Goal: Task Accomplishment & Management: Manage account settings

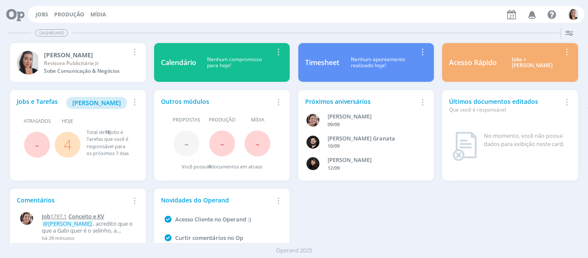
click at [94, 216] on span "Conceito e KV" at bounding box center [86, 216] width 36 height 8
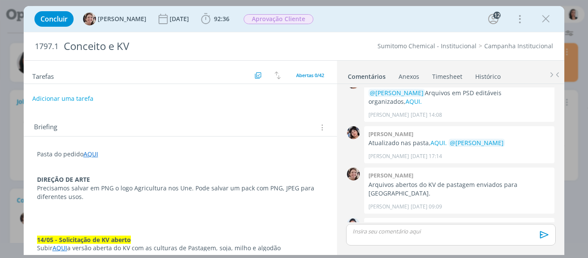
scroll to position [923, 0]
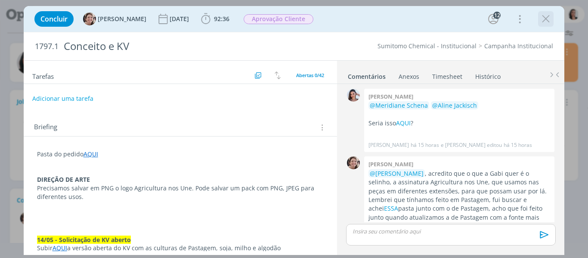
click at [547, 19] on icon "dialog" at bounding box center [546, 18] width 13 height 13
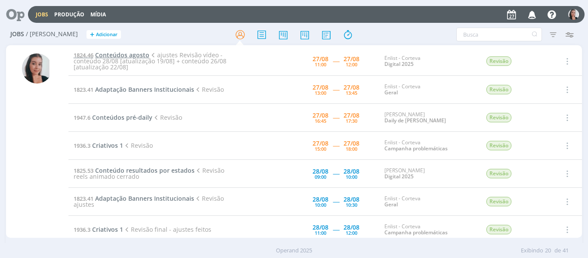
click at [131, 53] on span "Conteúdos agosto" at bounding box center [122, 55] width 54 height 8
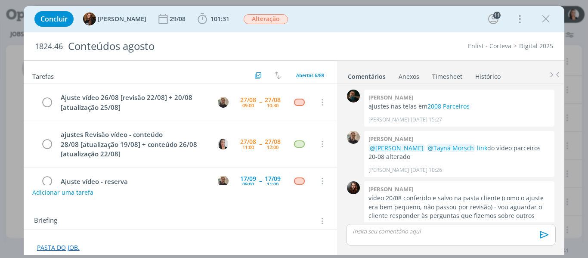
scroll to position [992, 0]
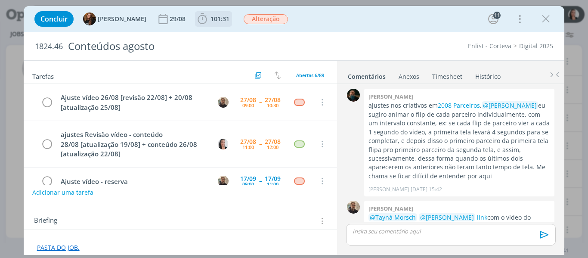
click at [196, 22] on icon "dialog" at bounding box center [202, 18] width 13 height 13
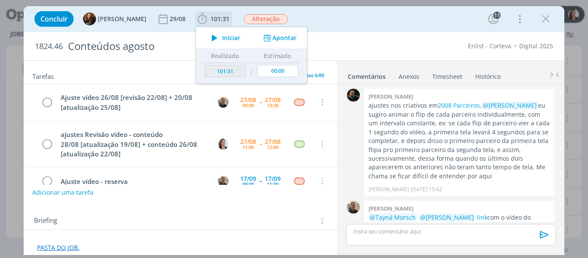
click at [213, 39] on icon "dialog" at bounding box center [214, 37] width 15 height 11
click at [373, 20] on div "Concluir Tayná Morsch 29/08 101:31 Iniciar Apontar Data * 27/08/2025 Horas * 00…" at bounding box center [294, 19] width 528 height 21
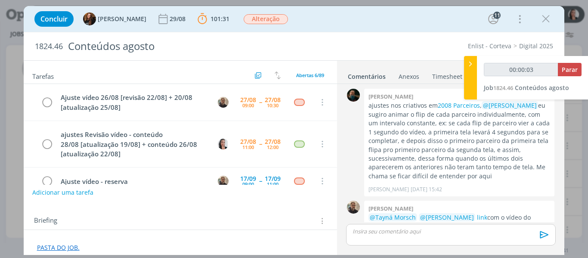
type input "00:00:04"
click at [471, 68] on icon at bounding box center [470, 63] width 9 height 9
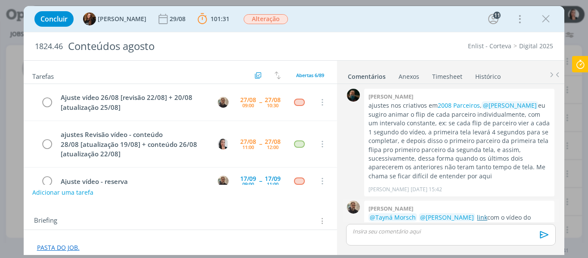
click at [479, 213] on link "link" at bounding box center [482, 217] width 10 height 8
click at [65, 247] on link "PASTA DO JOB." at bounding box center [58, 247] width 43 height 8
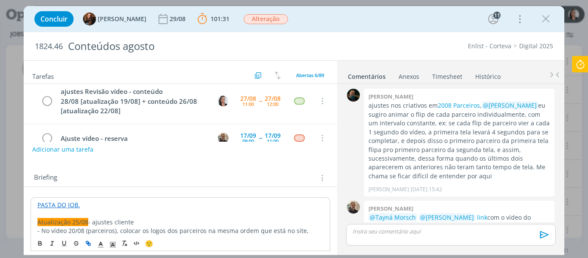
click at [75, 206] on link "PASTA DO JOB." at bounding box center [58, 205] width 43 height 8
click at [85, 221] on link "https://sobeae.sharepoint.com/:f:/s/SOBEAE/ElfnwNZPpV1MvhMFLpKR7RsBHEg_-DYuqNa1…" at bounding box center [93, 221] width 65 height 11
click at [582, 62] on icon at bounding box center [581, 64] width 16 height 17
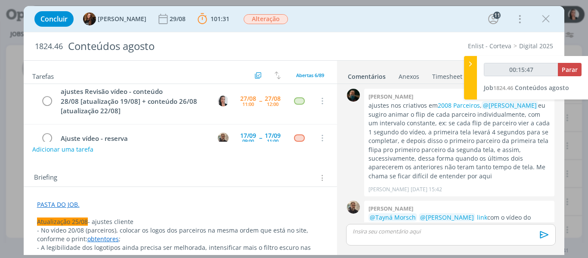
type input "00:15:48"
click at [472, 65] on icon at bounding box center [470, 63] width 9 height 9
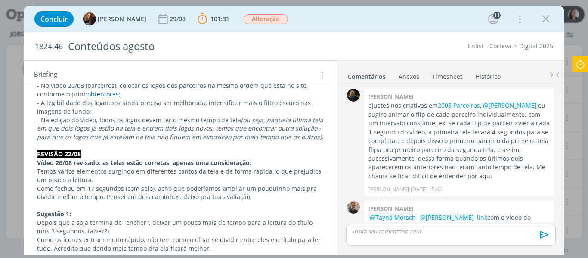
scroll to position [172, 0]
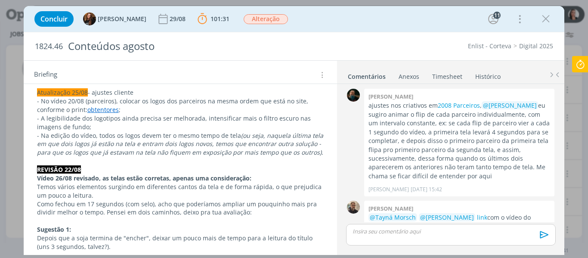
click at [583, 67] on icon at bounding box center [581, 64] width 16 height 17
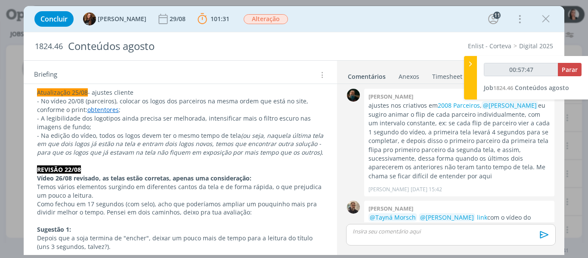
type input "00:57:53"
click at [465, 75] on div at bounding box center [470, 77] width 13 height 43
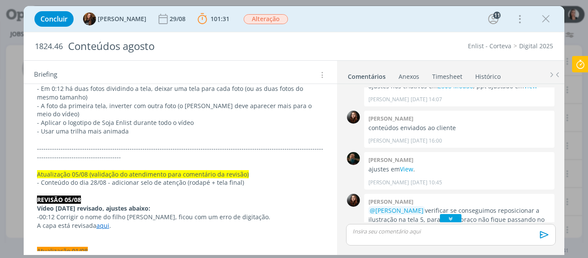
scroll to position [1335, 0]
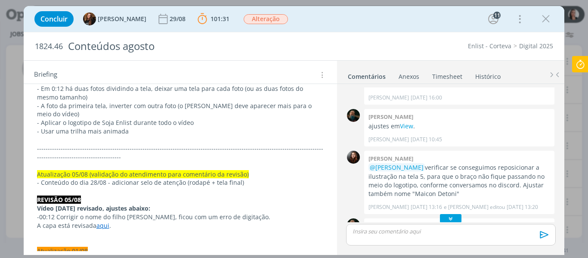
click at [449, 218] on icon "dialog" at bounding box center [451, 218] width 9 height 9
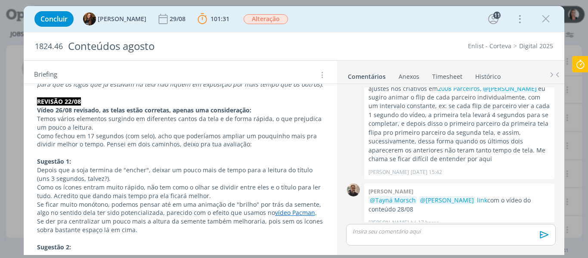
scroll to position [129, 0]
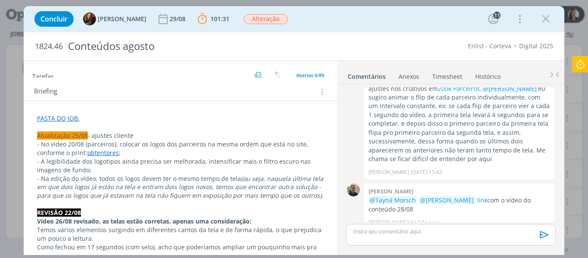
click at [91, 114] on p "PASTA DO JOB." at bounding box center [180, 118] width 287 height 9
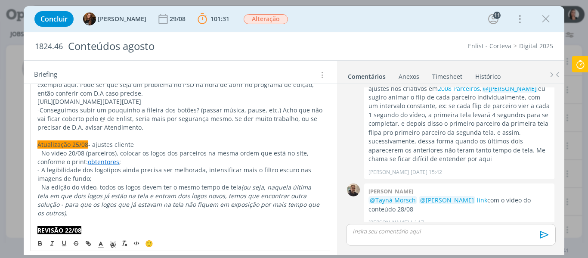
scroll to position [165, 0]
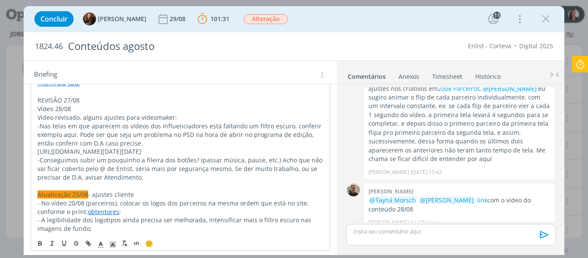
click at [61, 99] on p "REVISÃO 27/08" at bounding box center [180, 100] width 286 height 9
click at [114, 242] on rect "dialog" at bounding box center [114, 242] width 0 height 0
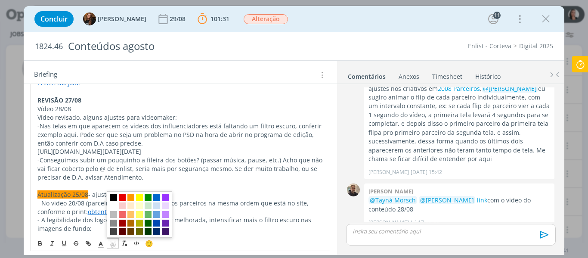
click at [114, 199] on span "dialog" at bounding box center [113, 197] width 7 height 7
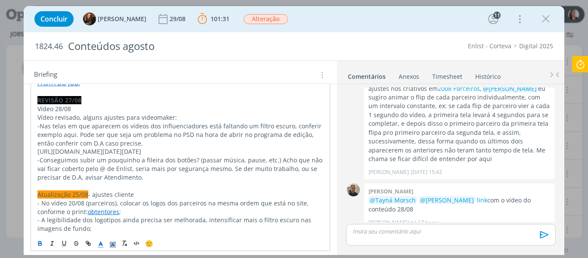
click at [99, 244] on icon "dialog" at bounding box center [101, 245] width 8 height 8
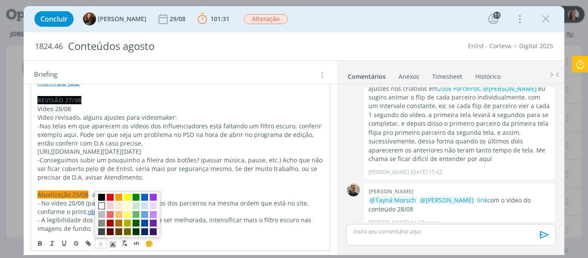
click at [101, 205] on span "dialog" at bounding box center [101, 205] width 7 height 7
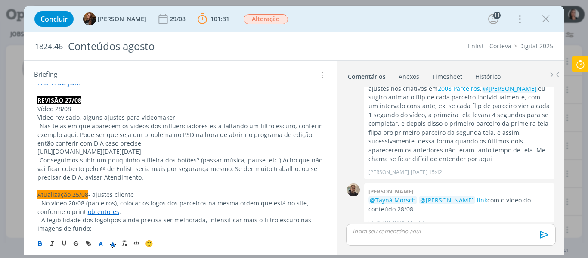
click at [85, 138] on p "-Nas telas em que aparecem os vídeos dos influenciadores está faltando um filtr…" at bounding box center [180, 135] width 286 height 26
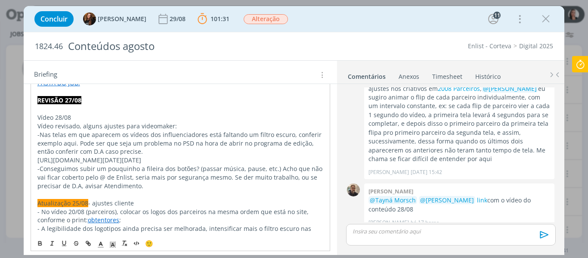
click at [54, 122] on p "Vídeo revisado, alguns ajustes para videomaker:" at bounding box center [180, 126] width 286 height 9
click at [55, 114] on p "Vídeo 28/08" at bounding box center [180, 117] width 286 height 9
click at [67, 129] on p "Vídeo revisado, alguns ajustes para videomaker:" at bounding box center [180, 126] width 286 height 9
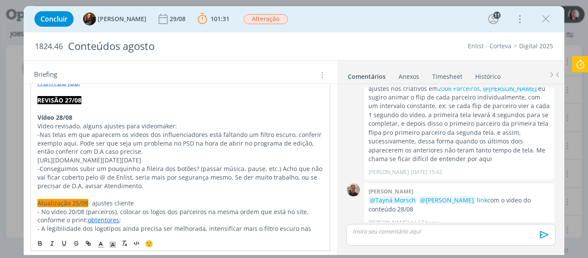
drag, startPoint x: 37, startPoint y: 159, endPoint x: 291, endPoint y: 226, distance: 261.8
click at [291, 165] on p "https://sobeae.sharepoint.com/sites/SOBEAE/Documentos%20Compartilhados/Forms/Al…" at bounding box center [180, 160] width 286 height 9
drag, startPoint x: 75, startPoint y: 143, endPoint x: 20, endPoint y: 144, distance: 54.7
click at [20, 144] on div "Concluir Tayná Morsch 29/08 101:31 Parar Apontar Data * 27/08/2025 Horas * 00:0…" at bounding box center [294, 129] width 588 height 258
click at [90, 241] on icon "dialog" at bounding box center [88, 243] width 7 height 7
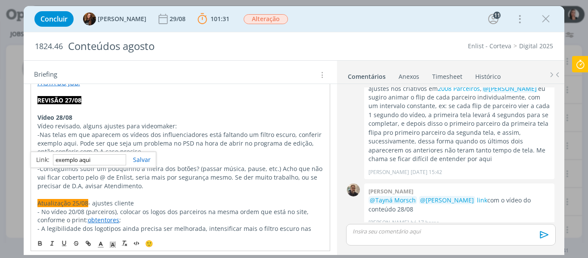
paste input "https://sobeae.sharepoint.com/sites/SOBEAE/Documentos%20Compartilhados/Forms/Al…"
type input "https://sobeae.sharepoint.com/sites/SOBEAE/Documentos%20Compartilhados/Forms/Al…"
click at [146, 162] on link "dialog" at bounding box center [138, 159] width 25 height 8
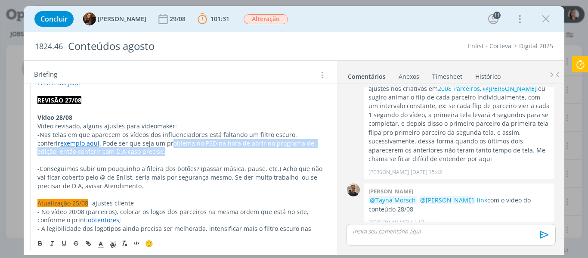
drag, startPoint x: 146, startPoint y: 148, endPoint x: 139, endPoint y: 147, distance: 6.9
click at [146, 147] on p "-Nas telas em que aparecem os vídeos dos influenciadores está faltando um filtr…" at bounding box center [180, 143] width 286 height 26
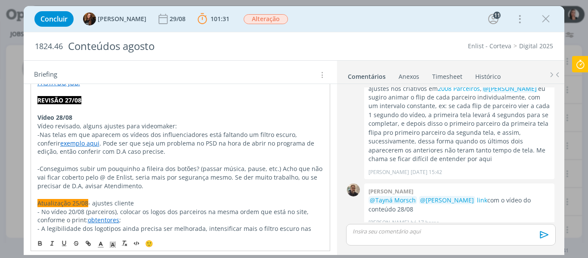
click at [60, 142] on link "exemplo aqui" at bounding box center [79, 143] width 39 height 8
click at [131, 158] on link "https://sobeae.sharepoint.com/sites/SOBEAE/Documentos%20Compartilhados/Forms/Al…" at bounding box center [160, 159] width 86 height 11
click at [112, 149] on p "-Nas telas em que aparecem os vídeos dos influenciadores está faltando um filtr…" at bounding box center [180, 143] width 286 height 26
click at [88, 160] on p "dialog" at bounding box center [180, 160] width 286 height 9
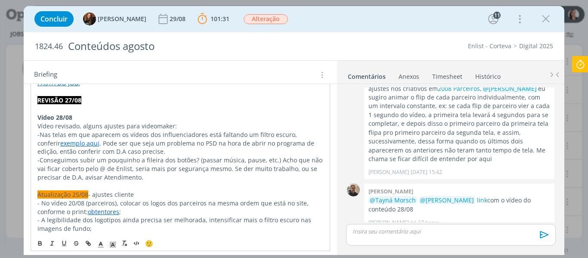
click at [171, 174] on p "-Conseguimos subir um pouquinho a fileira dos botões? (passar música, pause, et…" at bounding box center [180, 169] width 286 height 26
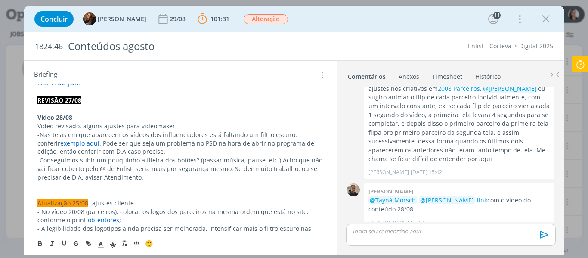
click at [37, 134] on p "-Nas telas em que aparecem os vídeos dos influenciadores está faltando um filtr…" at bounding box center [180, 143] width 286 height 26
click at [165, 150] on p "-Nas telas em que aparecem os vídeos dos influenciadores está faltando um filtr…" at bounding box center [180, 143] width 286 height 26
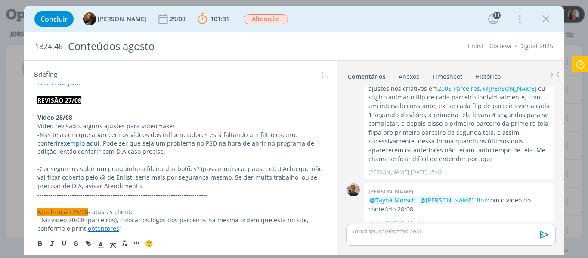
click at [168, 160] on p "dialog" at bounding box center [180, 160] width 286 height 9
click at [116, 171] on p "-Conseguimos subir um pouquinho a fileira dos botões? (passar música, pause, et…" at bounding box center [180, 177] width 287 height 26
click at [143, 183] on p "-Conseguimos subir um pouquinho a fileira dos botões? (passar música, pause, et…" at bounding box center [180, 177] width 287 height 26
click at [144, 185] on p "-Conseguimos subir um pouquinho a fileira dos botões? (passar música, pause, et…" at bounding box center [180, 177] width 287 height 26
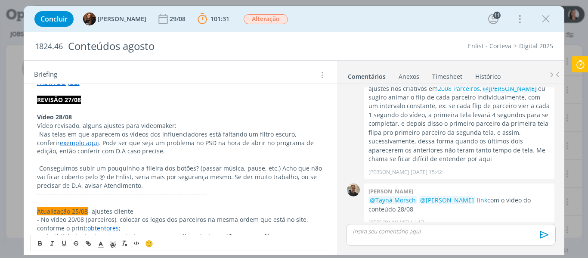
click at [151, 188] on p "-Conseguimos subir um pouquinho a fileira dos botões? (passar música, pause, et…" at bounding box center [180, 177] width 287 height 26
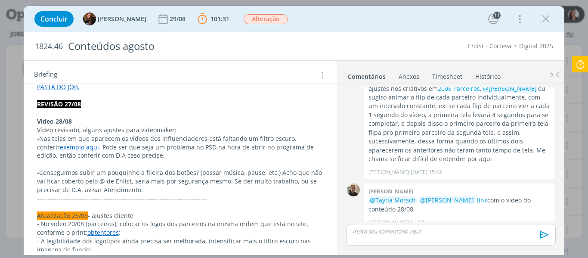
scroll to position [172, 0]
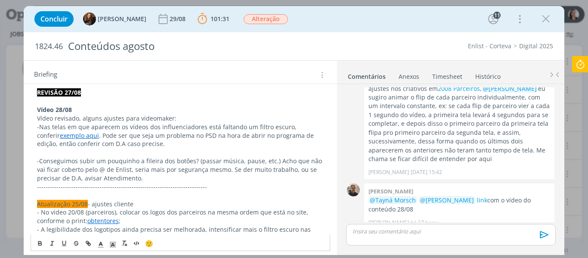
click at [198, 141] on p "-Nas telas em que aparecem os vídeos dos influenciadores está faltando um filtr…" at bounding box center [180, 136] width 287 height 26
click at [190, 137] on p "-Nas telas em que aparecem os vídeos dos influenciadores está faltando um filtr…" at bounding box center [180, 136] width 287 height 26
click at [171, 143] on p "-Nas telas em que aparecem os vídeos dos influenciadores está faltando um filtr…" at bounding box center [180, 136] width 287 height 26
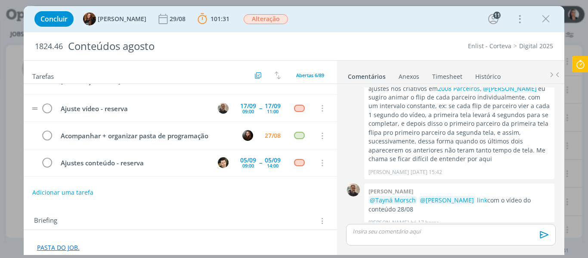
scroll to position [86, 0]
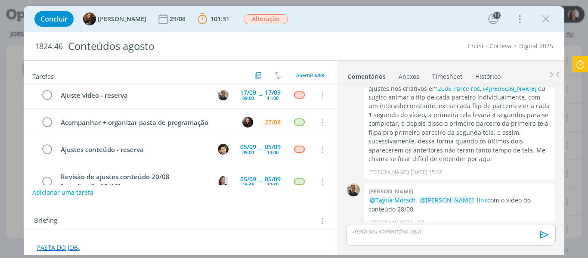
click at [397, 230] on p "dialog" at bounding box center [451, 231] width 196 height 8
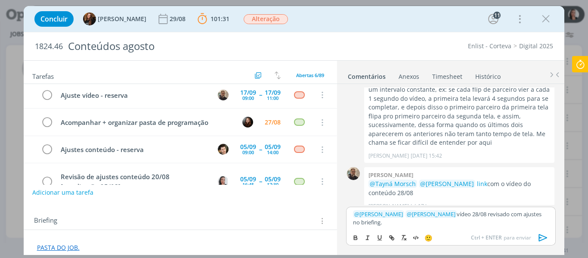
scroll to position [3353, 0]
click at [541, 240] on icon "dialog" at bounding box center [543, 237] width 9 height 7
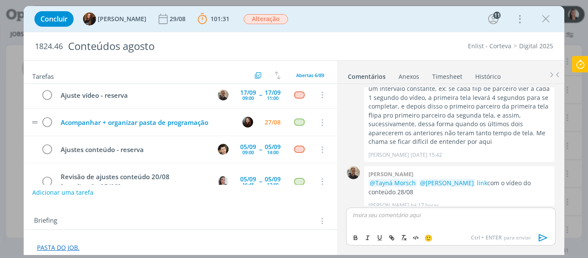
scroll to position [3393, 0]
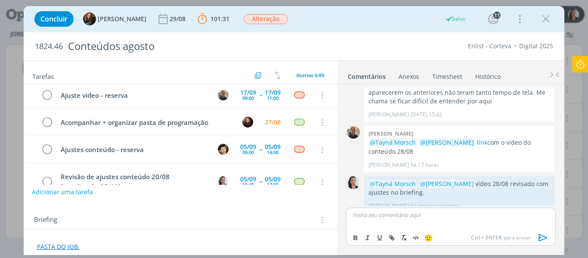
click at [76, 195] on button "Adicionar uma tarefa" at bounding box center [62, 192] width 61 height 15
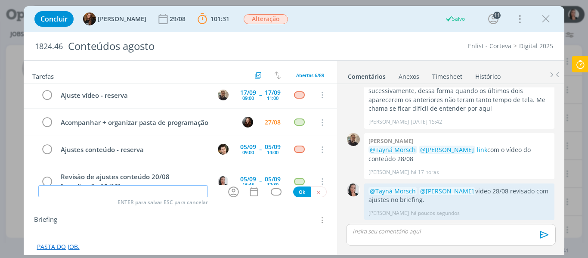
scroll to position [3377, 0]
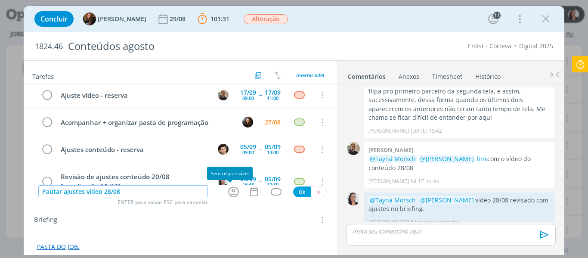
click at [227, 194] on icon "dialog" at bounding box center [233, 191] width 13 height 13
type input "Pautar ajustes vídeo 28/08"
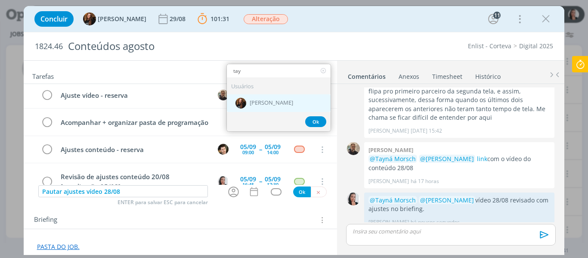
type input "tay"
click at [266, 99] on span "[PERSON_NAME]" at bounding box center [271, 102] width 43 height 7
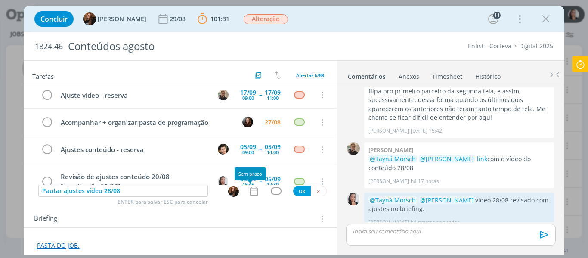
click at [252, 189] on icon "dialog" at bounding box center [254, 191] width 11 height 11
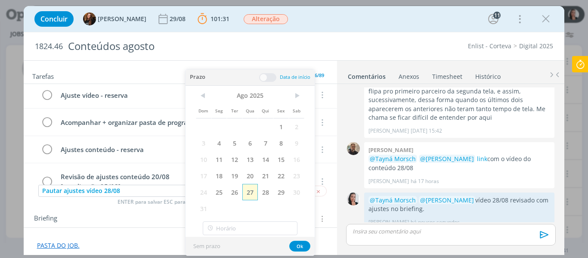
click at [249, 193] on span "27" at bounding box center [250, 192] width 16 height 16
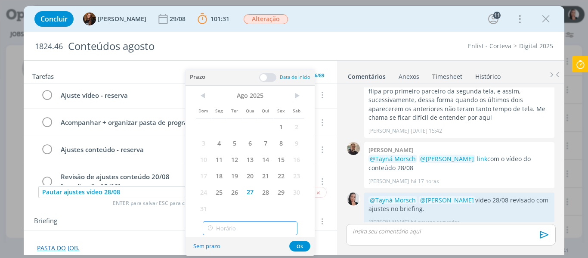
type input "11:00"
click at [245, 227] on input "11:00" at bounding box center [250, 228] width 95 height 14
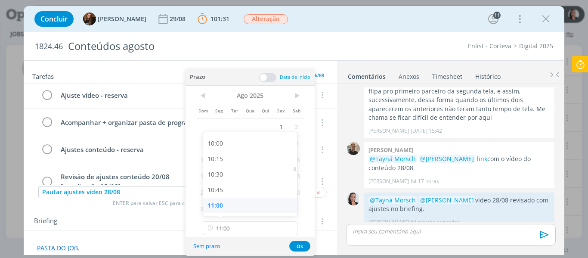
click at [230, 206] on div "11:00" at bounding box center [251, 206] width 96 height 16
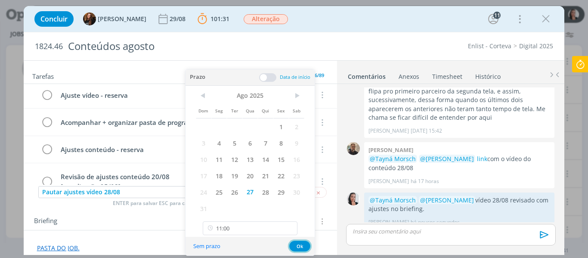
drag, startPoint x: 298, startPoint y: 248, endPoint x: 295, endPoint y: 240, distance: 7.8
click at [297, 248] on button "Ok" at bounding box center [299, 246] width 21 height 11
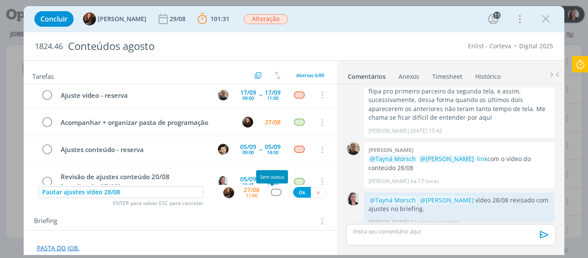
click at [271, 194] on div "dialog" at bounding box center [276, 192] width 11 height 7
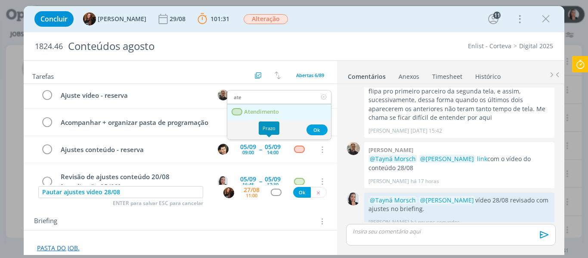
type input "ate"
click at [273, 113] on span "Atendimento" at bounding box center [261, 112] width 35 height 7
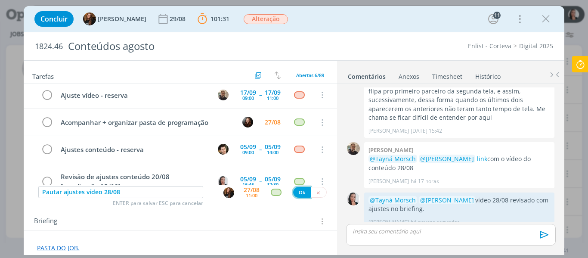
click at [301, 192] on button "Ok" at bounding box center [302, 192] width 18 height 11
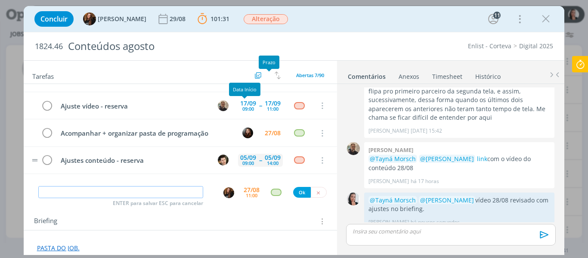
scroll to position [0, 0]
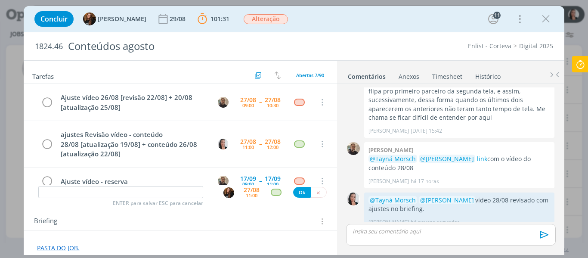
click at [575, 62] on icon at bounding box center [581, 64] width 16 height 17
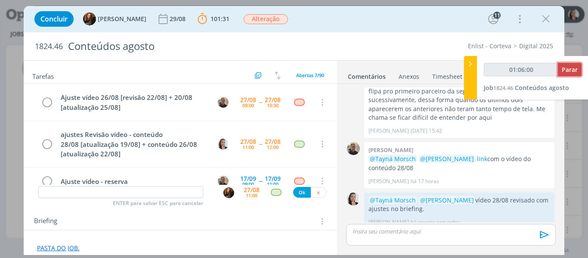
click at [575, 72] on span "Parar" at bounding box center [570, 69] width 16 height 8
click at [572, 70] on span "Parar" at bounding box center [570, 69] width 16 height 8
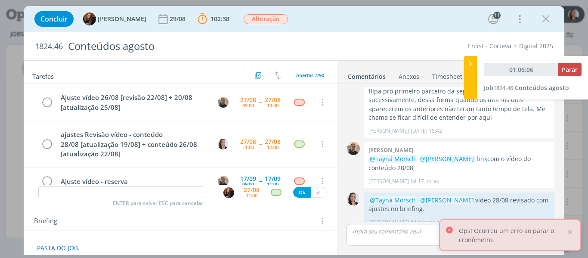
type input "01:07:00"
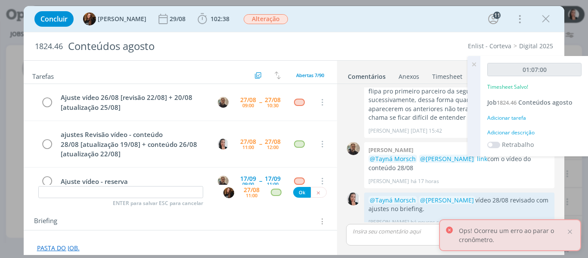
click at [520, 130] on div "Adicionar descrição" at bounding box center [535, 133] width 94 height 8
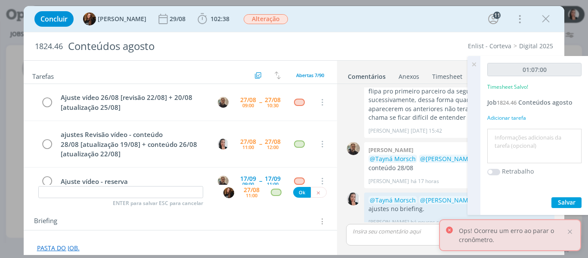
click at [522, 133] on textarea at bounding box center [535, 146] width 90 height 31
type textarea "revisão vídeo 28/08"
click at [576, 199] on button "Salvar" at bounding box center [567, 202] width 30 height 11
click at [474, 62] on icon at bounding box center [474, 64] width 16 height 17
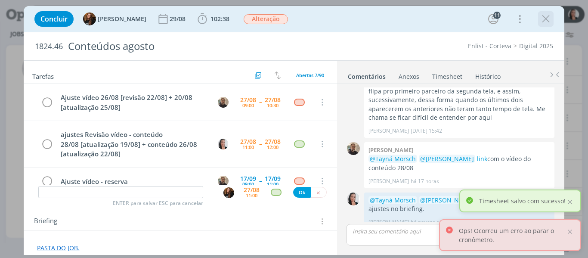
click at [550, 20] on icon "dialog" at bounding box center [546, 18] width 13 height 13
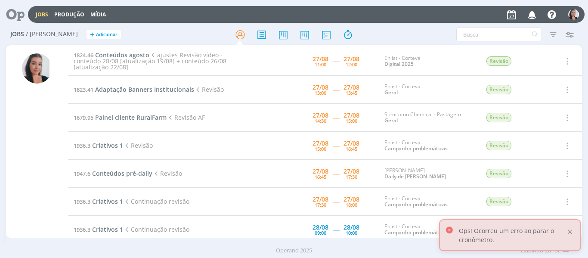
click at [570, 234] on div at bounding box center [570, 232] width 8 height 8
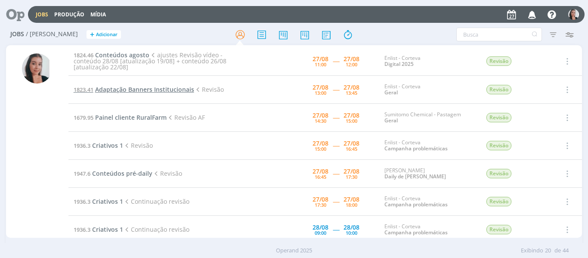
click at [132, 90] on span "Adaptação Banners Institucionais" at bounding box center [144, 89] width 99 height 8
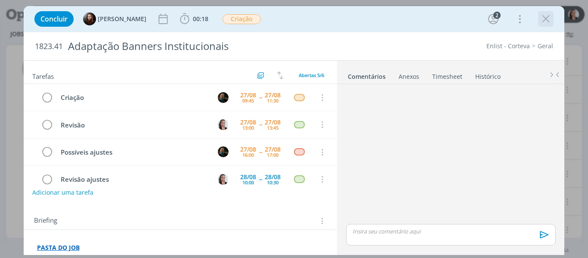
click at [547, 18] on icon "dialog" at bounding box center [546, 18] width 13 height 13
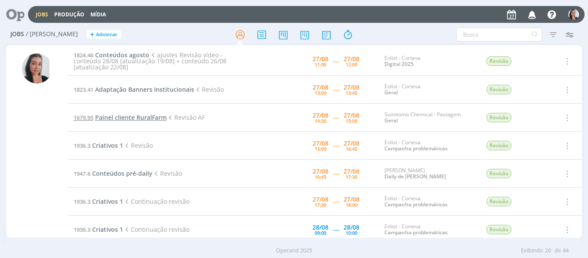
click at [152, 118] on span "Painel cliente RuralFarm" at bounding box center [130, 117] width 71 height 8
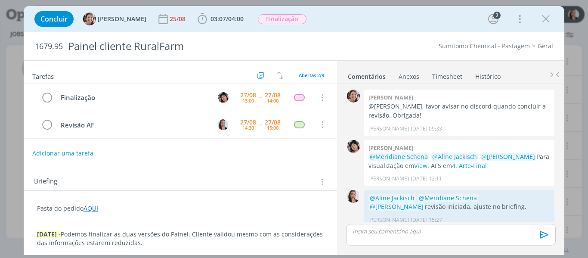
scroll to position [295, 0]
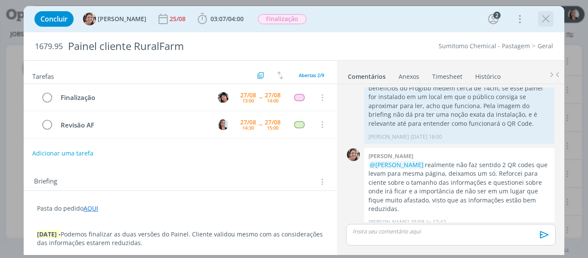
click at [548, 19] on icon "dialog" at bounding box center [546, 18] width 13 height 13
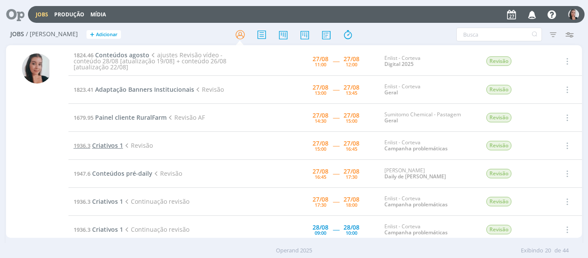
click at [104, 146] on span "Criativos 1" at bounding box center [107, 145] width 31 height 8
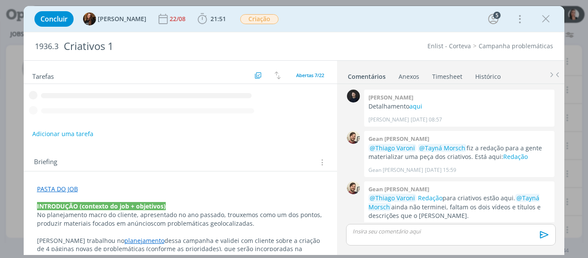
scroll to position [75, 0]
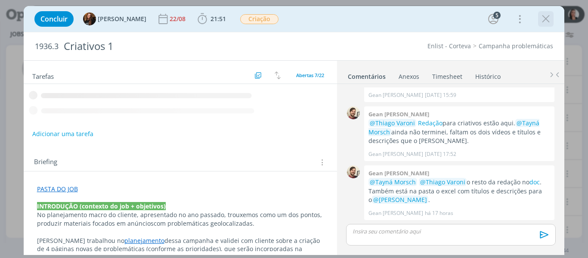
click at [548, 18] on icon "dialog" at bounding box center [546, 18] width 13 height 13
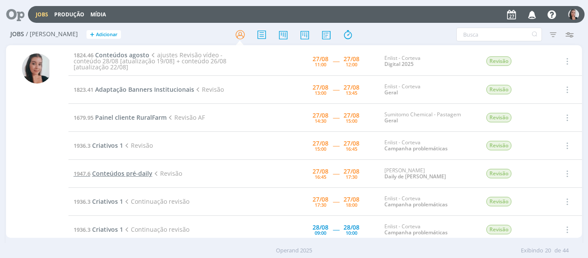
click at [127, 172] on span "Conteúdos pré-daily" at bounding box center [122, 173] width 60 height 8
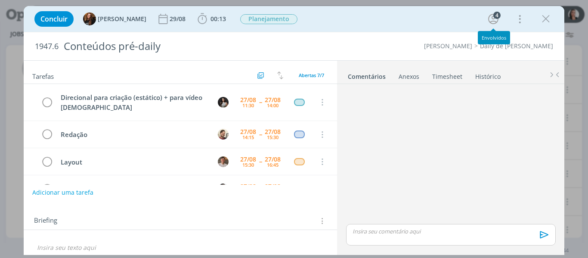
scroll to position [64, 0]
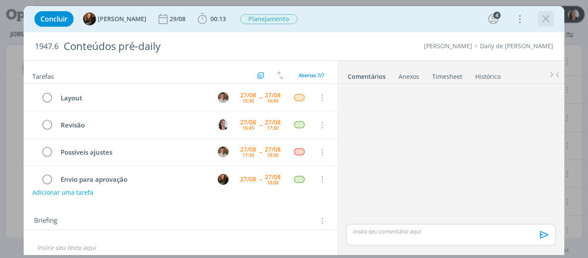
click at [542, 15] on icon "dialog" at bounding box center [546, 18] width 13 height 13
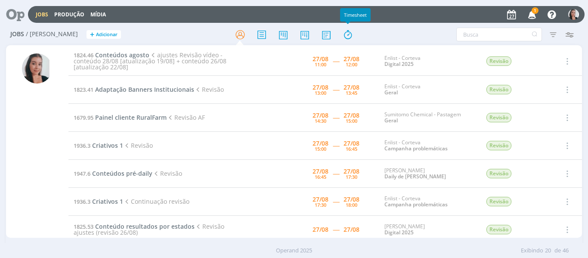
click at [400, 32] on div "Filtros Filtrar Limpar Tipo Jobs e Tarefas Data Personalizado a Situação dos jo…" at bounding box center [486, 35] width 183 height 14
click at [537, 14] on icon "button" at bounding box center [532, 14] width 15 height 15
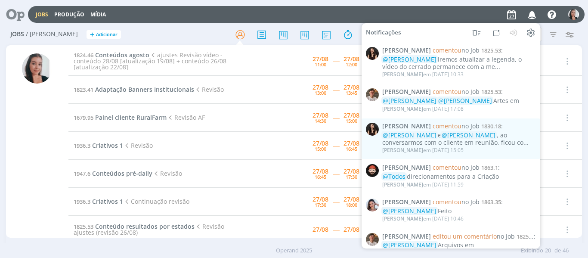
click at [535, 14] on icon "button" at bounding box center [532, 14] width 15 height 15
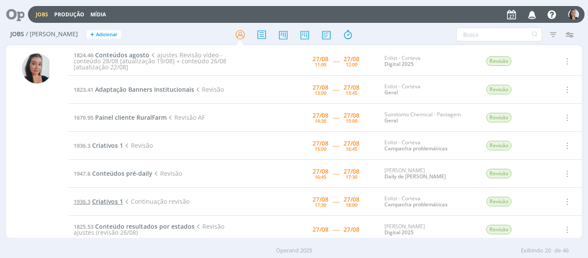
click at [112, 197] on span "Criativos 1" at bounding box center [107, 201] width 31 height 8
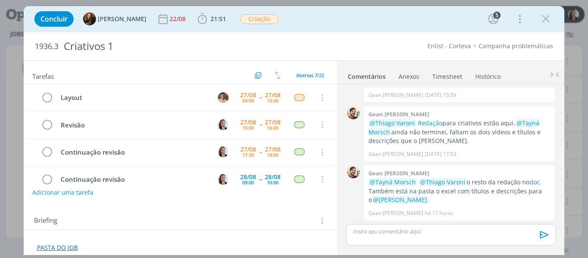
click at [330, 23] on div "Concluir Tayná Morsch 22/08 21:51 Iniciar Apontar Data * 27/08/2025 Horas * 00:…" at bounding box center [294, 19] width 528 height 21
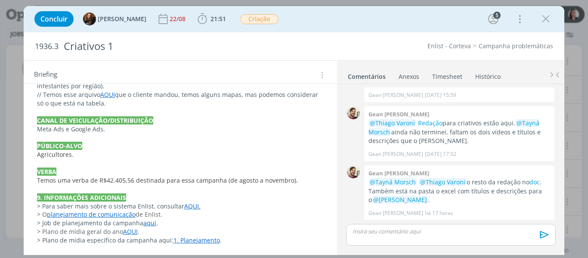
scroll to position [289, 0]
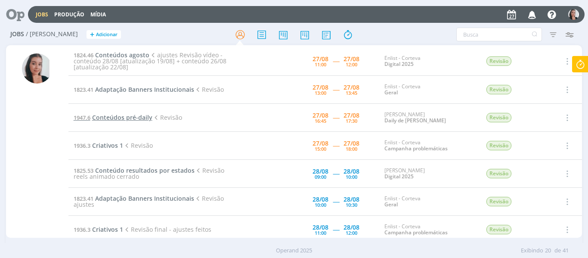
click at [127, 116] on span "Conteúdos pré-daily" at bounding box center [122, 117] width 60 height 8
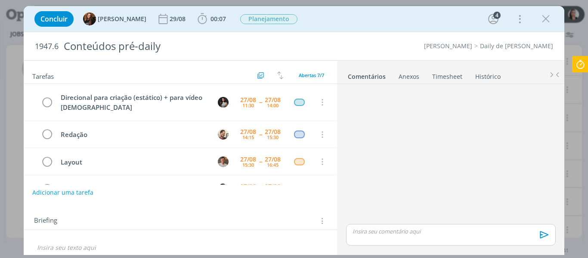
scroll to position [64, 0]
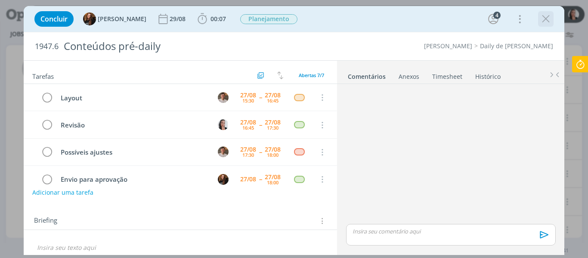
click at [547, 19] on icon "dialog" at bounding box center [546, 18] width 13 height 13
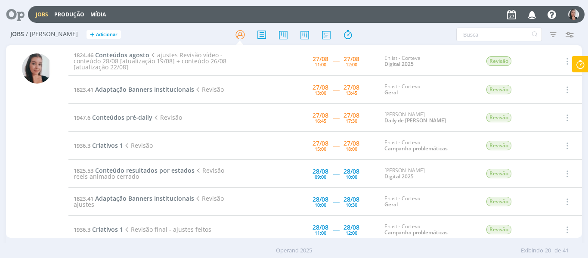
click at [385, 34] on div at bounding box center [294, 35] width 192 height 16
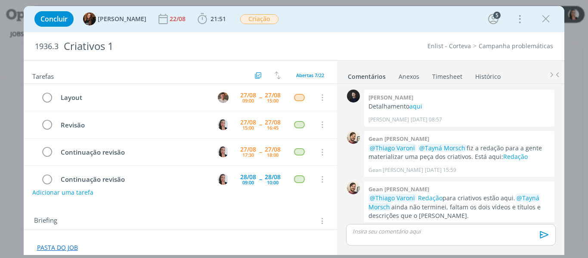
scroll to position [75, 0]
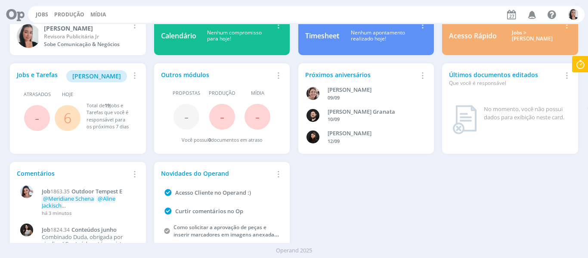
scroll to position [47, 0]
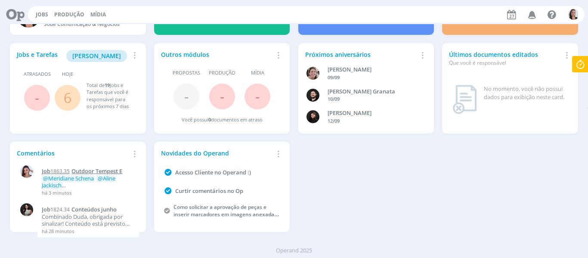
click at [100, 170] on span "Outdoor Tempest E" at bounding box center [96, 171] width 51 height 8
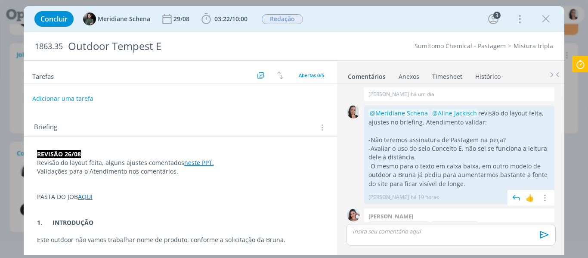
scroll to position [137, 0]
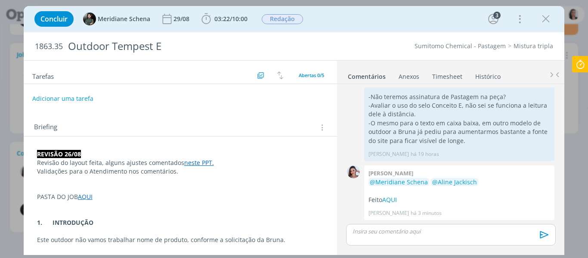
click at [346, 19] on div "Concluir Meridiane Schena 29/08 03:22 / 10:00 Iniciar Apontar Data * 27/08/2025…" at bounding box center [294, 19] width 528 height 21
click at [367, 26] on div "Concluir Meridiane Schena 29/08 03:22 / 10:00 Iniciar Apontar Data * 27/08/2025…" at bounding box center [294, 19] width 528 height 21
click at [340, 24] on div "Concluir Meridiane Schena 29/08 03:22 / 10:00 Iniciar Apontar Data * 27/08/2025…" at bounding box center [294, 19] width 528 height 21
click at [416, 27] on div "Concluir Meridiane Schena 29/08 03:22 / 10:00 Iniciar Apontar Data * 27/08/2025…" at bounding box center [294, 19] width 528 height 21
drag, startPoint x: 432, startPoint y: 25, endPoint x: 427, endPoint y: 24, distance: 5.4
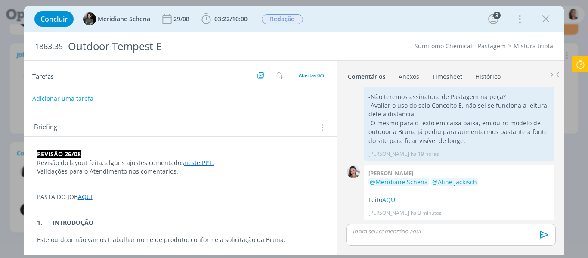
click at [432, 25] on div "Concluir Meridiane Schena 29/08 03:22 / 10:00 Iniciar Apontar Data * 27/08/2025…" at bounding box center [294, 19] width 528 height 21
click at [416, 14] on div "Concluir Meridiane Schena 29/08 03:22 / 10:00 Iniciar Apontar Data * 27/08/2025…" at bounding box center [294, 19] width 528 height 21
click at [389, 26] on div "Concluir Meridiane Schena 29/08 03:22 / 10:00 Iniciar Apontar Data * 27/08/2025…" at bounding box center [294, 19] width 528 height 21
click at [348, 23] on div "Concluir Meridiane Schena 29/08 03:22 / 10:00 Iniciar Apontar Data * 27/08/2025…" at bounding box center [294, 19] width 528 height 21
click at [456, 22] on div "Concluir Meridiane Schena 29/08 03:22 / 10:00 Iniciar Apontar Data * 27/08/2025…" at bounding box center [294, 19] width 528 height 21
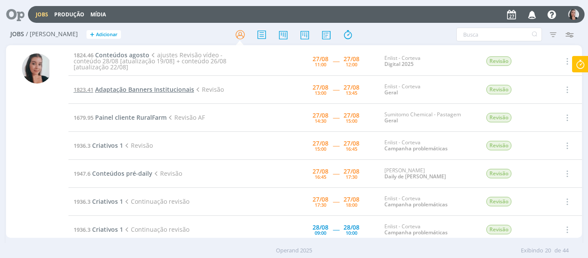
click at [168, 88] on span "Adaptação Banners Institucionais" at bounding box center [144, 89] width 99 height 8
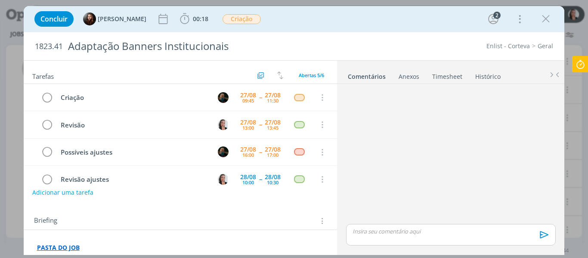
click at [546, 21] on icon "dialog" at bounding box center [546, 18] width 13 height 13
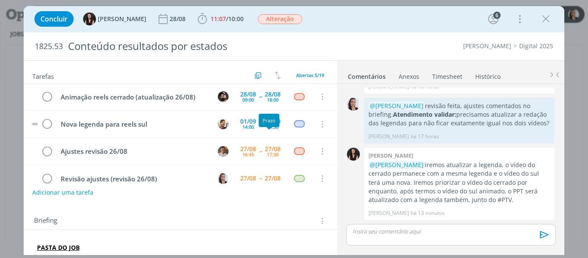
scroll to position [42, 0]
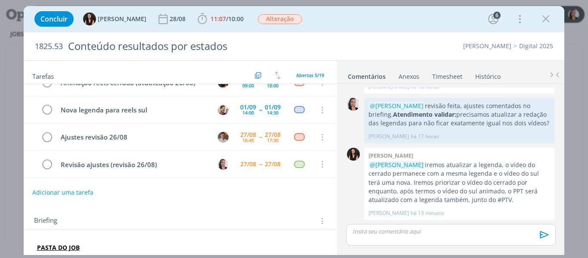
drag, startPoint x: 398, startPoint y: 18, endPoint x: 438, endPoint y: 44, distance: 47.8
click at [398, 18] on div "Concluir [PERSON_NAME] [DATE] 11:07 / 10:00 Iniciar Apontar Data * [DATE] Horas…" at bounding box center [294, 19] width 528 height 21
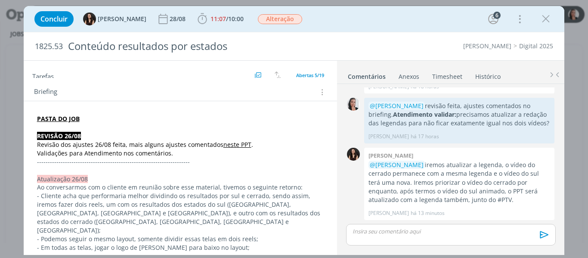
scroll to position [129, 0]
click at [438, 18] on div "Concluir [PERSON_NAME] [DATE] 11:07 / 10:00 Iniciar Apontar Data * [DATE] Horas…" at bounding box center [294, 19] width 528 height 21
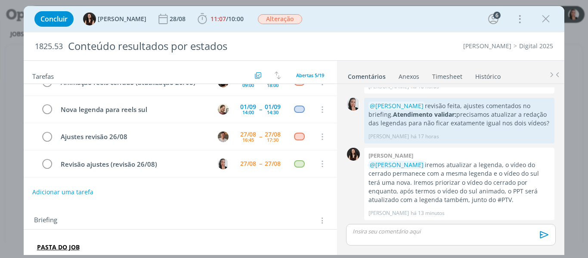
scroll to position [0, 0]
click at [548, 20] on icon "dialog" at bounding box center [546, 18] width 13 height 13
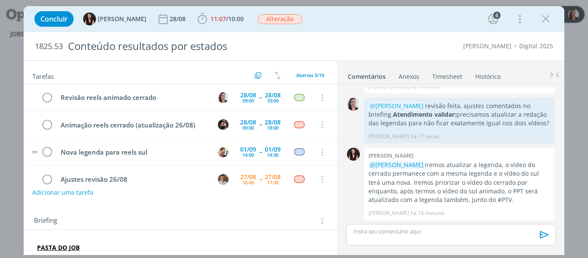
scroll to position [42, 0]
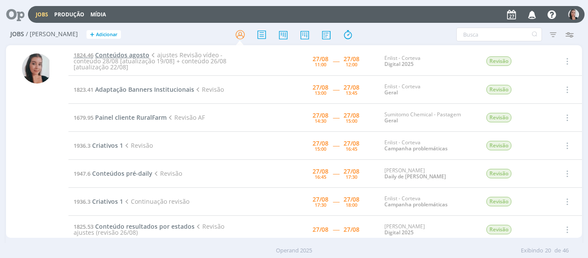
click at [139, 55] on span "Conteúdos agosto" at bounding box center [122, 55] width 54 height 8
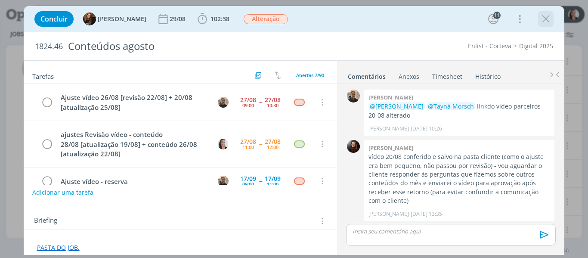
scroll to position [992, 0]
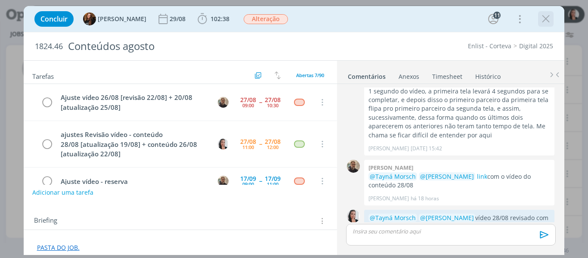
click at [547, 19] on icon "dialog" at bounding box center [546, 18] width 13 height 13
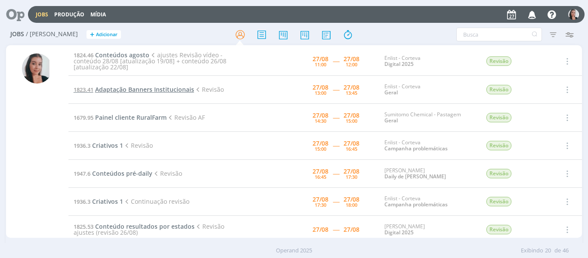
click at [149, 91] on span "Adaptação Banners Institucionais" at bounding box center [144, 89] width 99 height 8
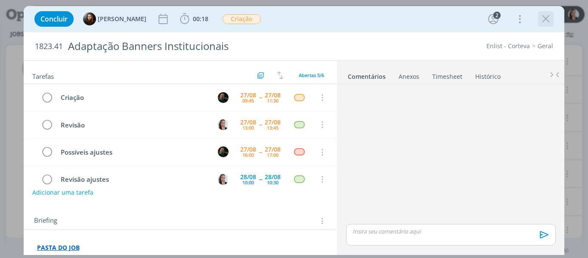
click at [547, 18] on icon "dialog" at bounding box center [546, 18] width 13 height 13
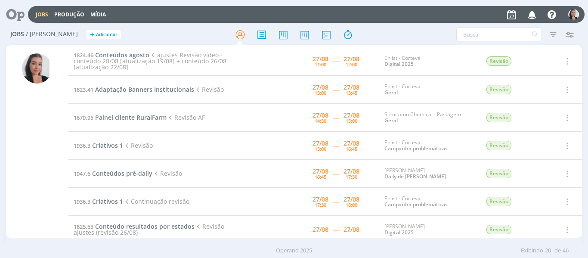
click at [128, 52] on span "Conteúdos agosto" at bounding box center [122, 55] width 54 height 8
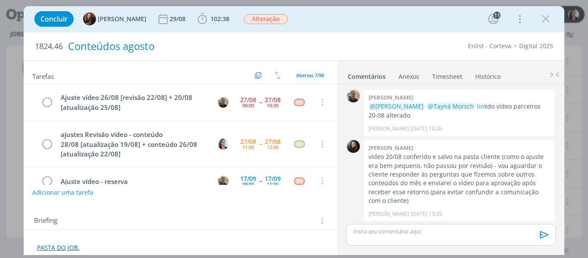
scroll to position [992, 0]
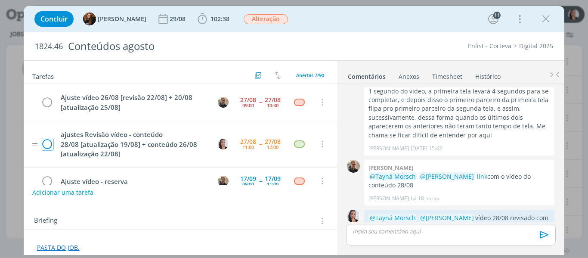
click at [49, 143] on icon "dialog" at bounding box center [47, 144] width 12 height 13
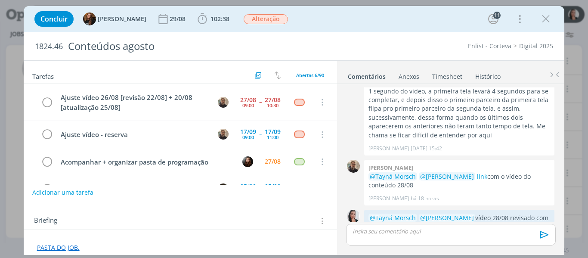
drag, startPoint x: 547, startPoint y: 18, endPoint x: 267, endPoint y: 22, distance: 279.6
click at [547, 18] on icon "dialog" at bounding box center [546, 18] width 13 height 13
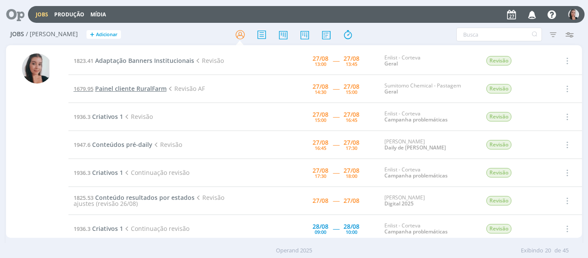
click at [137, 85] on span "Painel cliente RuralFarm" at bounding box center [130, 88] width 71 height 8
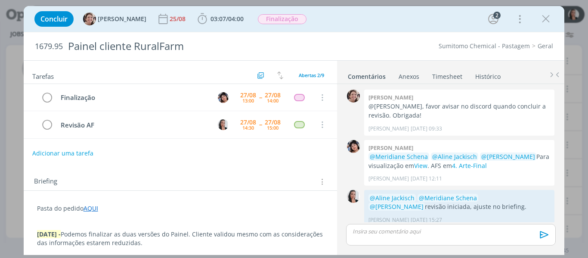
scroll to position [295, 0]
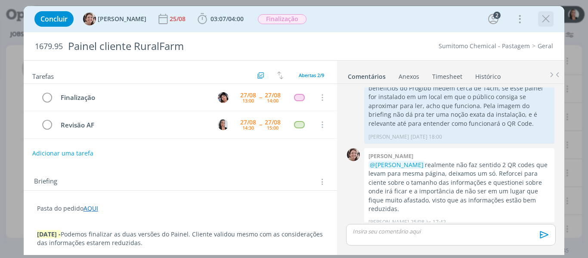
click at [546, 20] on icon "dialog" at bounding box center [546, 18] width 13 height 13
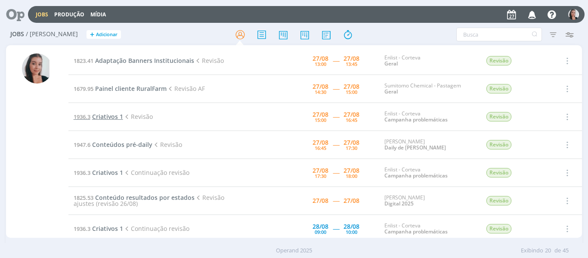
click at [104, 119] on span "Criativos 1" at bounding box center [107, 116] width 31 height 8
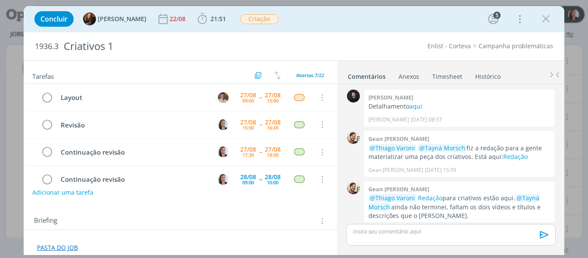
scroll to position [75, 0]
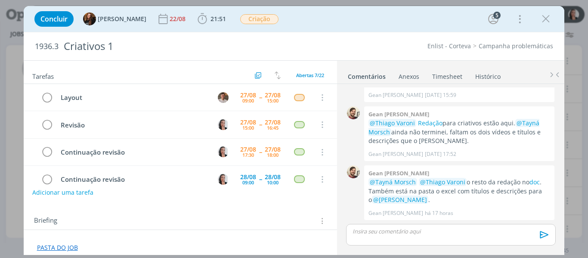
drag, startPoint x: 541, startPoint y: 23, endPoint x: 370, endPoint y: 258, distance: 290.4
click at [541, 23] on icon "dialog" at bounding box center [546, 18] width 13 height 13
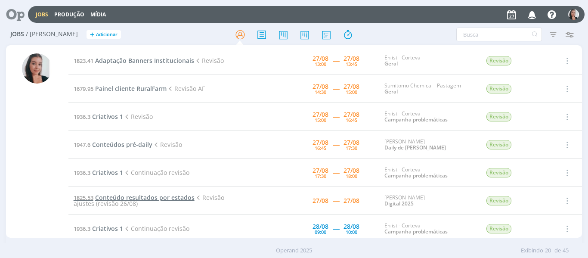
click at [116, 197] on span "Conteúdo resultados por estados" at bounding box center [144, 197] width 99 height 8
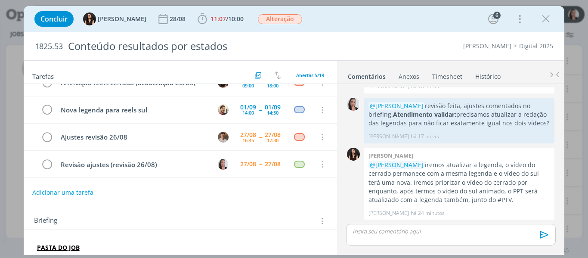
drag, startPoint x: 547, startPoint y: 16, endPoint x: 249, endPoint y: 139, distance: 322.6
click at [547, 15] on icon "dialog" at bounding box center [546, 18] width 13 height 13
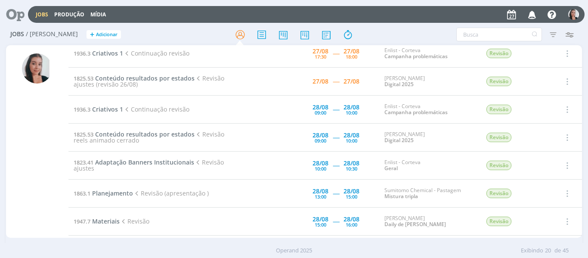
scroll to position [129, 0]
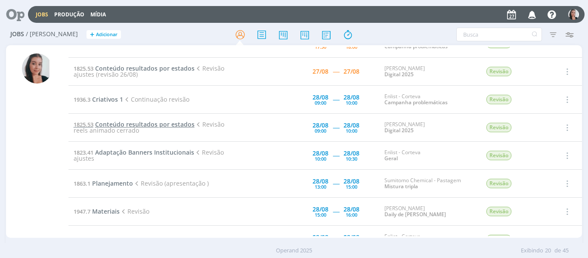
click at [161, 124] on span "Conteúdo resultados por estados" at bounding box center [144, 124] width 99 height 8
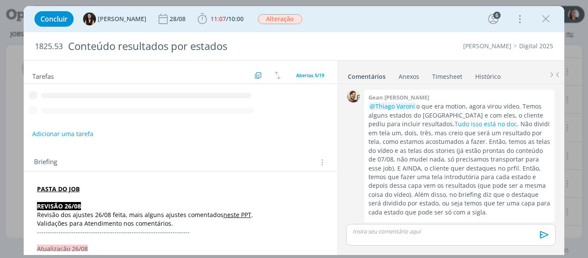
scroll to position [537, 0]
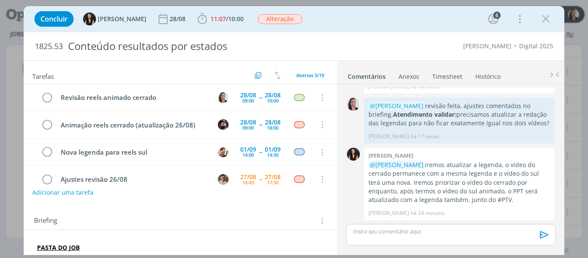
click at [545, 17] on icon "dialog" at bounding box center [546, 18] width 13 height 13
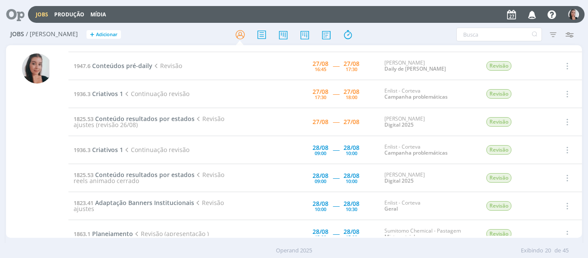
scroll to position [129, 0]
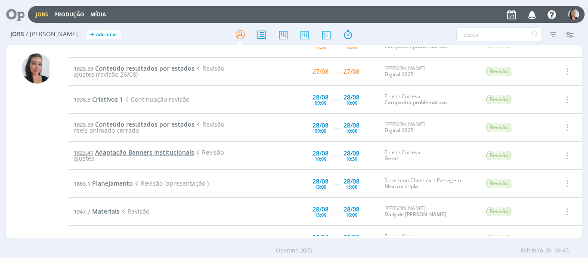
click at [114, 150] on span "Adaptação Banners Institucionais" at bounding box center [144, 152] width 99 height 8
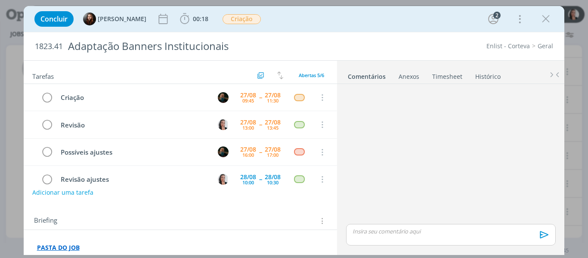
scroll to position [42, 0]
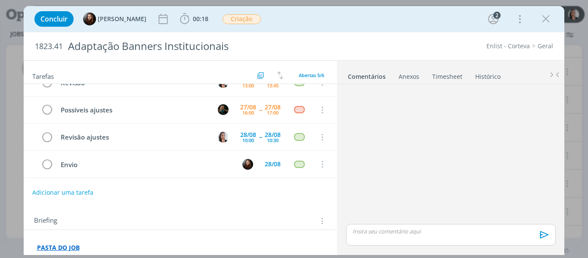
click at [550, 16] on icon "dialog" at bounding box center [546, 18] width 13 height 13
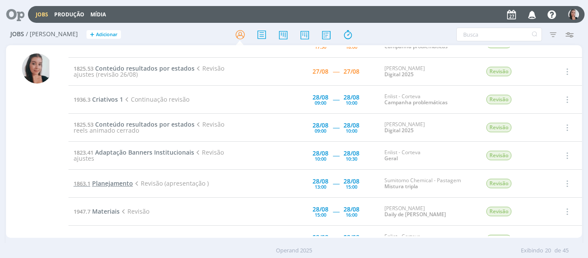
click at [114, 182] on span "Planejamento" at bounding box center [112, 183] width 41 height 8
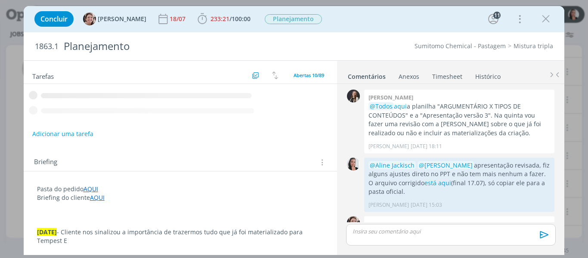
scroll to position [1160, 0]
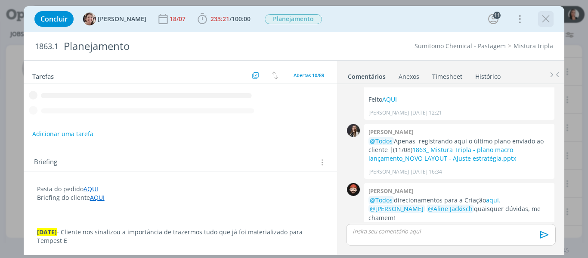
click at [546, 19] on icon "dialog" at bounding box center [546, 18] width 13 height 13
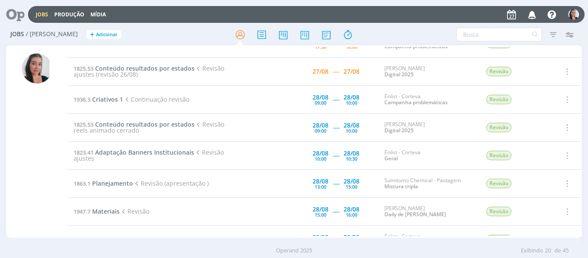
scroll to position [172, 0]
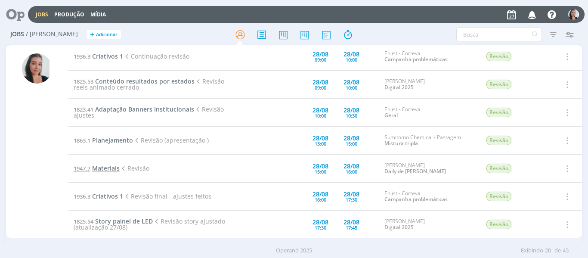
click at [113, 166] on span "Materiais" at bounding box center [106, 168] width 28 height 8
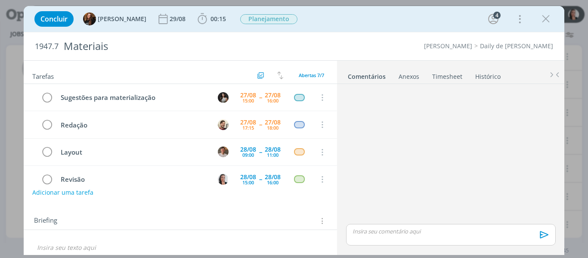
scroll to position [55, 0]
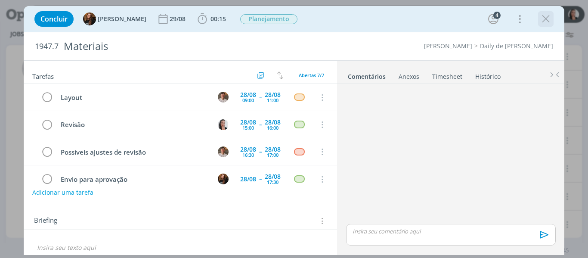
click at [547, 19] on icon "dialog" at bounding box center [546, 18] width 13 height 13
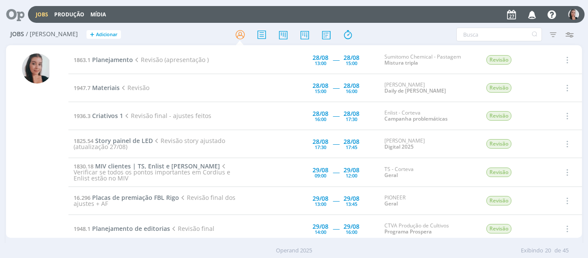
scroll to position [258, 0]
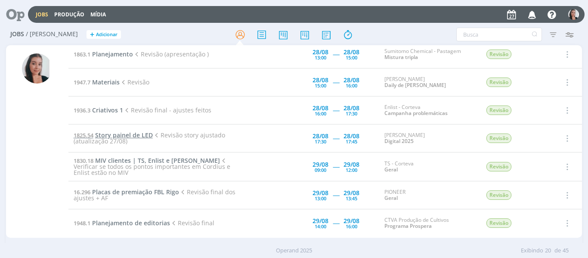
click at [134, 136] on span "Story painel de LED" at bounding box center [124, 135] width 58 height 8
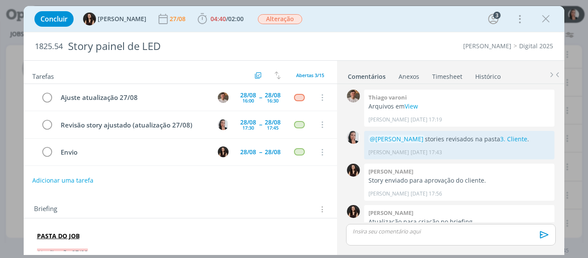
scroll to position [338, 0]
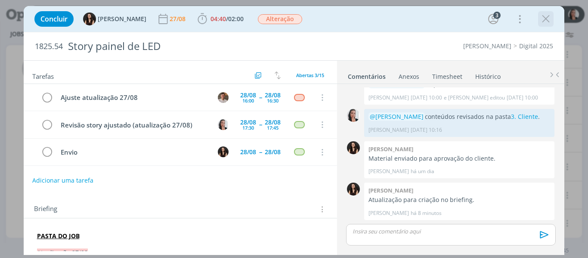
click at [550, 19] on icon "dialog" at bounding box center [546, 18] width 13 height 13
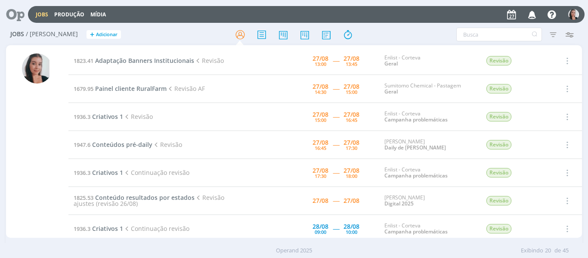
click at [415, 24] on div "Jobs / [PERSON_NAME] + Adicionar Filtros Filtrar [GEOGRAPHIC_DATA] Tipo Jobs e …" at bounding box center [294, 35] width 577 height 22
click at [154, 61] on span "Adaptação Banners Institucionais" at bounding box center [144, 60] width 99 height 8
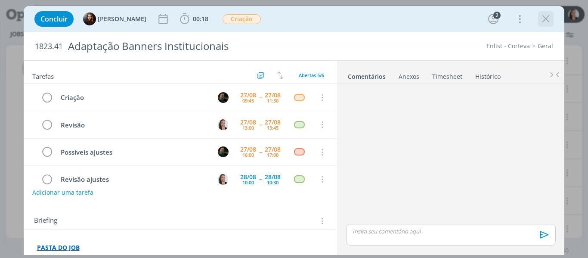
click at [549, 20] on icon "dialog" at bounding box center [546, 18] width 13 height 13
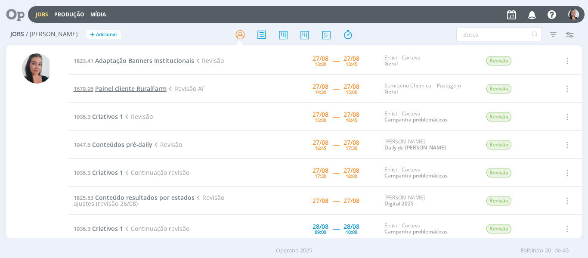
click at [143, 87] on span "Painel cliente RuralFarm" at bounding box center [130, 88] width 71 height 8
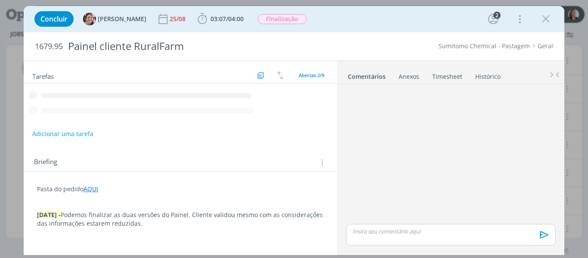
scroll to position [295, 0]
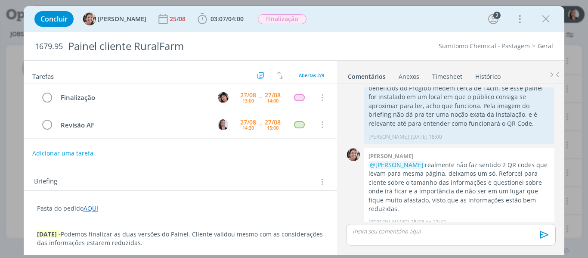
click at [556, 21] on div "Concluir [PERSON_NAME] [DATE] 03:07 / 04:00 Iniciar Apontar Data * [DATE] Horas…" at bounding box center [294, 19] width 528 height 21
drag, startPoint x: 553, startPoint y: 20, endPoint x: 414, endPoint y: 0, distance: 139.7
click at [551, 20] on button "dialog" at bounding box center [546, 18] width 13 height 13
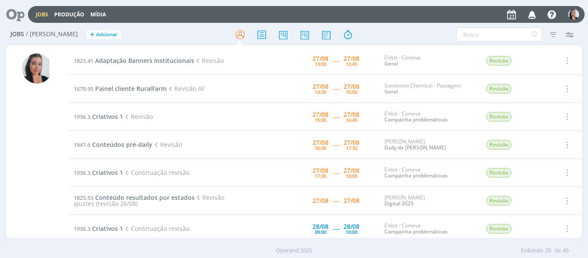
click at [391, 30] on div "Filtros Filtrar [GEOGRAPHIC_DATA] Tipo Jobs e Tarefas Data Personalizado a Situ…" at bounding box center [486, 35] width 192 height 14
click at [167, 62] on span "Adaptação Banners Institucionais" at bounding box center [144, 60] width 99 height 8
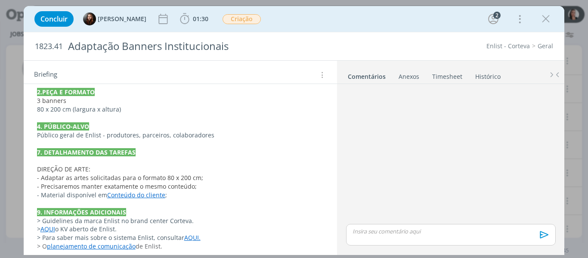
scroll to position [230, 0]
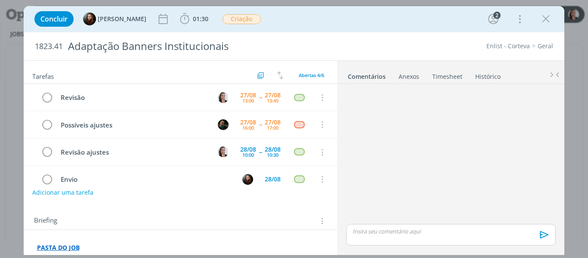
click at [65, 246] on strong "PASTA DO JOB" at bounding box center [58, 247] width 43 height 8
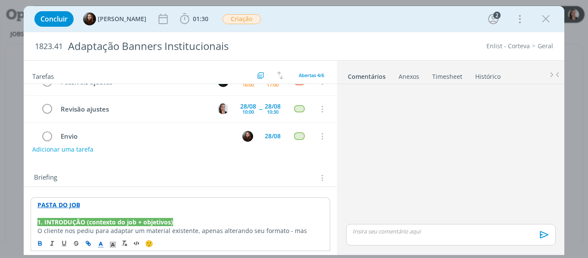
click at [72, 205] on strong "PASTA DO JOB" at bounding box center [58, 205] width 43 height 8
click at [92, 223] on link "https://sobeae.sharepoint.com/:f:/s/SOBEAE/ErxbUGVB8rBFqbHYDo7inMoBYgU_EItnL3r-…" at bounding box center [93, 221] width 65 height 11
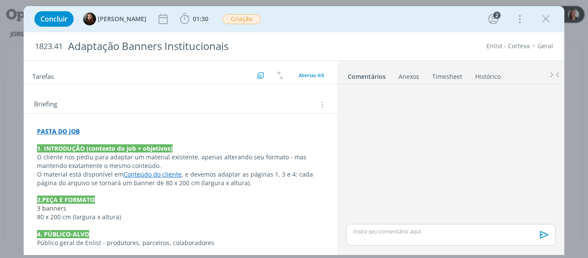
scroll to position [129, 0]
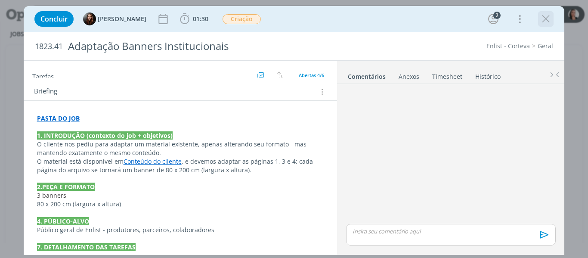
click at [542, 19] on icon "dialog" at bounding box center [546, 18] width 13 height 13
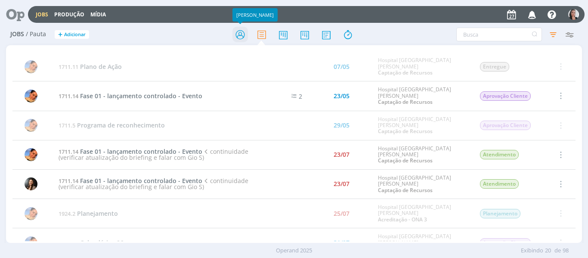
click at [242, 35] on icon at bounding box center [241, 34] width 16 height 17
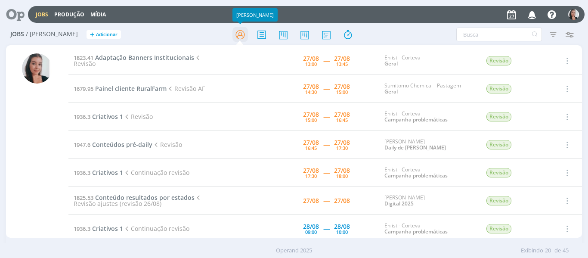
click at [242, 36] on icon at bounding box center [241, 34] width 16 height 17
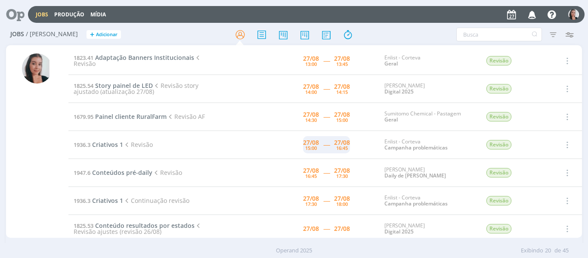
scroll to position [43, 0]
